Goal: Find contact information: Find contact information

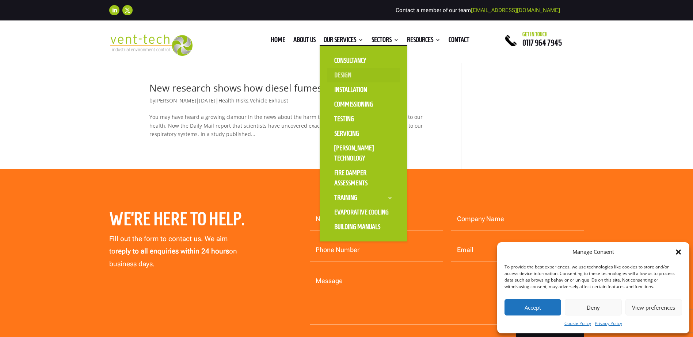
click at [338, 73] on link "Design" at bounding box center [363, 75] width 73 height 15
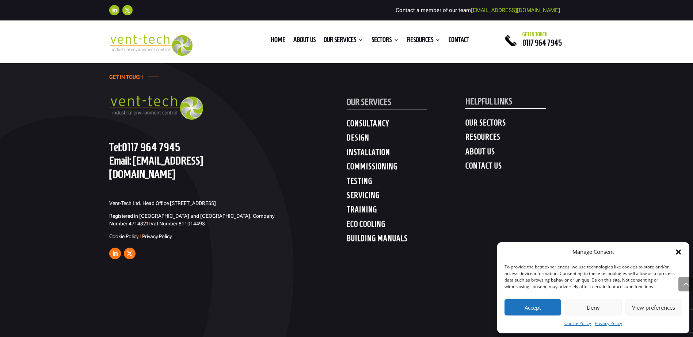
scroll to position [2784, 0]
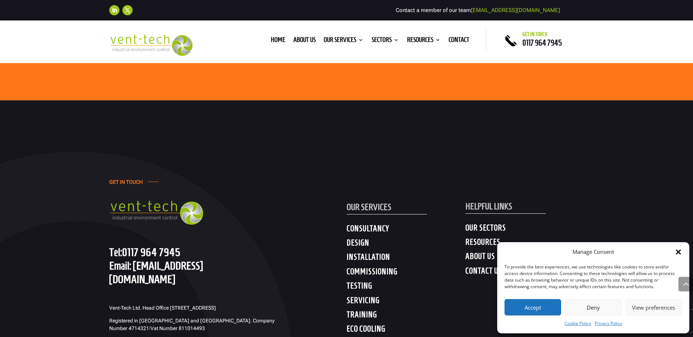
scroll to position [466, 0]
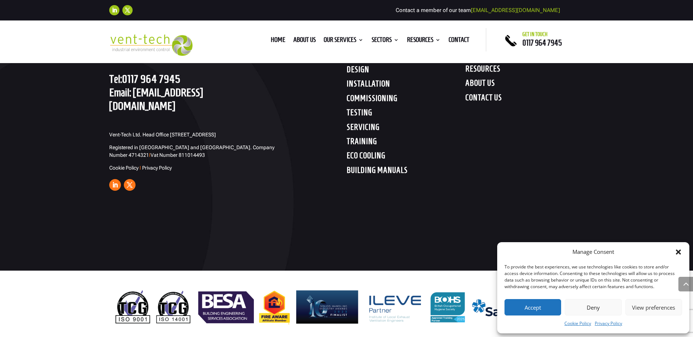
click at [486, 96] on h4 "CONTACT US" at bounding box center [524, 99] width 119 height 13
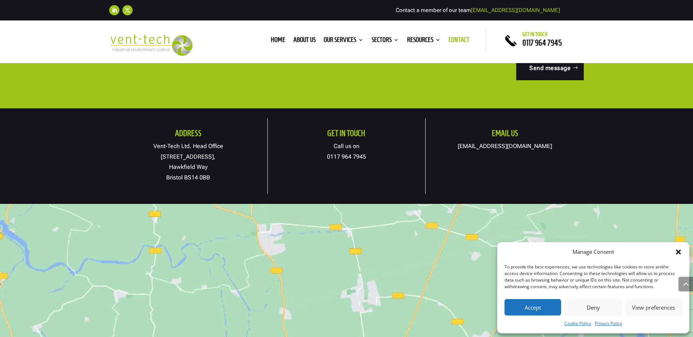
scroll to position [365, 0]
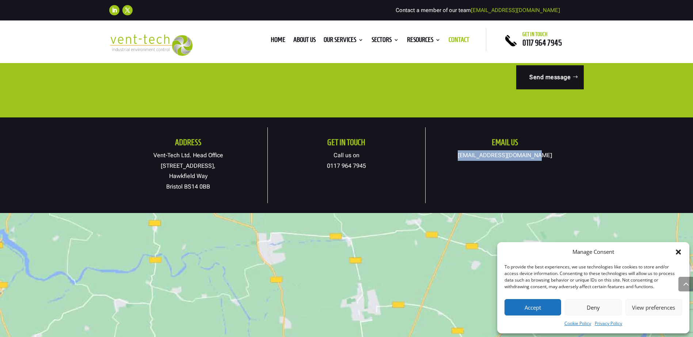
drag, startPoint x: 552, startPoint y: 154, endPoint x: 470, endPoint y: 157, distance: 81.5
click at [470, 157] on p "[EMAIL_ADDRESS][DOMAIN_NAME]" at bounding box center [504, 155] width 158 height 11
copy link "[EMAIL_ADDRESS][DOMAIN_NAME]"
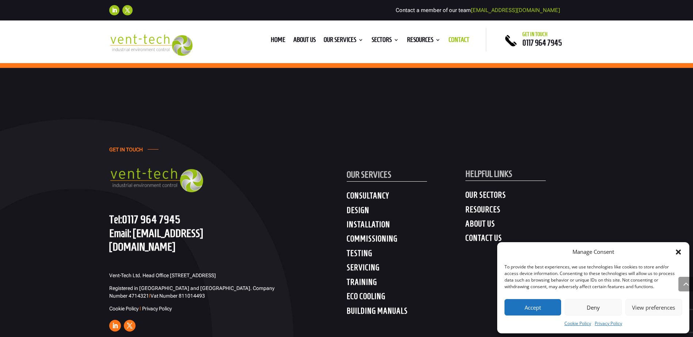
scroll to position [1269, 0]
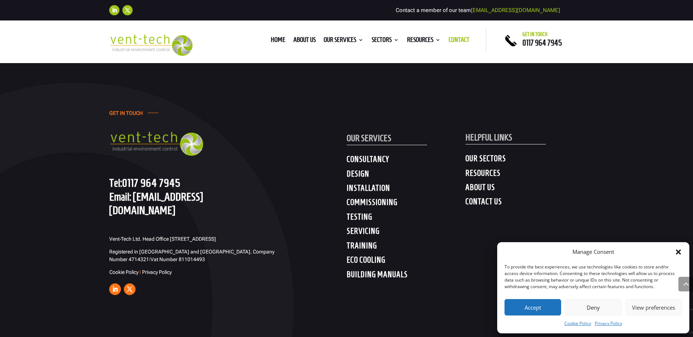
click at [678, 252] on icon "Close dialog" at bounding box center [677, 252] width 5 height 5
